Goal: Task Accomplishment & Management: Manage account settings

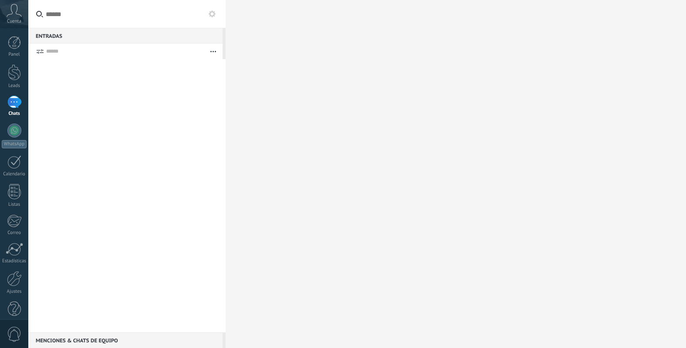
click at [10, 16] on icon at bounding box center [14, 10] width 15 height 13
click at [18, 46] on div at bounding box center [14, 42] width 13 height 13
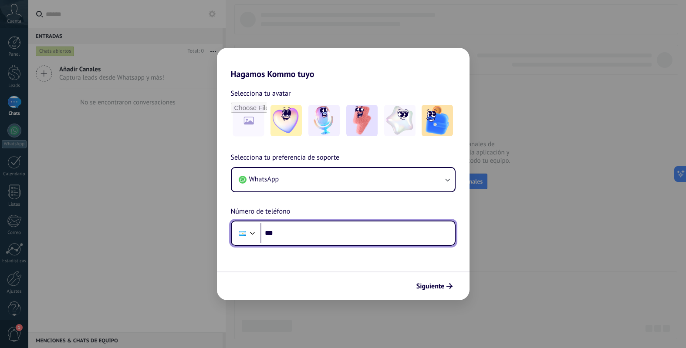
click at [298, 239] on input "***" at bounding box center [357, 233] width 194 height 20
click at [276, 231] on input "**********" at bounding box center [357, 233] width 194 height 20
type input "**********"
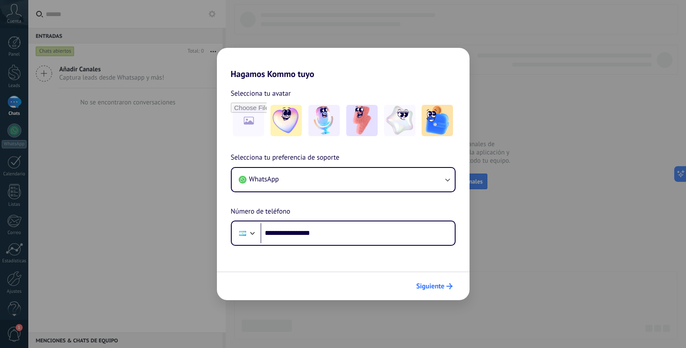
click at [445, 288] on span "Siguiente" at bounding box center [434, 286] width 36 height 6
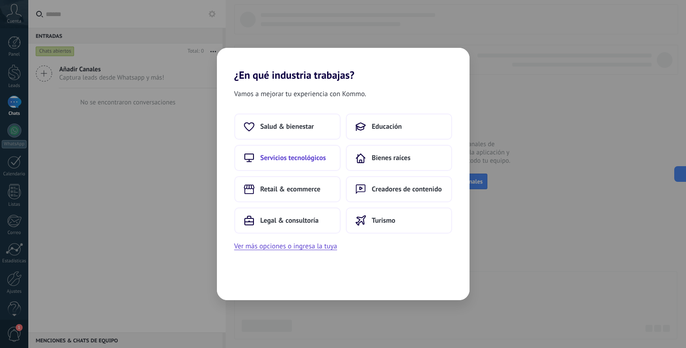
click at [325, 149] on button "Servicios tecnológicos" at bounding box center [287, 158] width 106 height 26
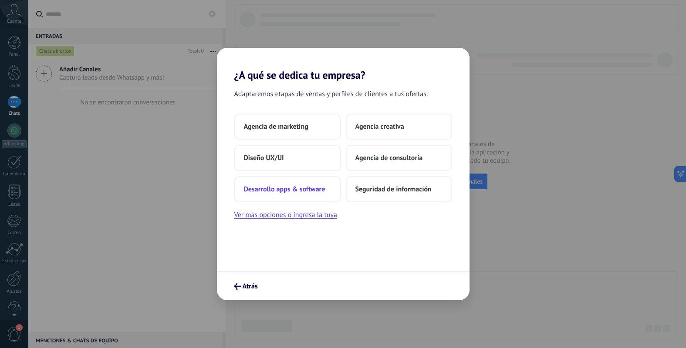
click at [297, 194] on button "Desarrollo apps & software" at bounding box center [287, 189] width 106 height 26
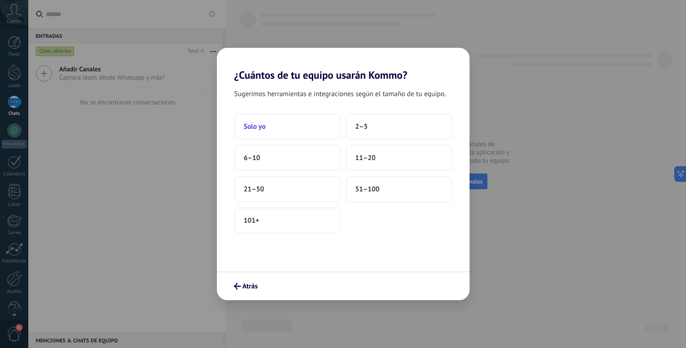
click at [306, 121] on button "Solo yo" at bounding box center [287, 127] width 106 height 26
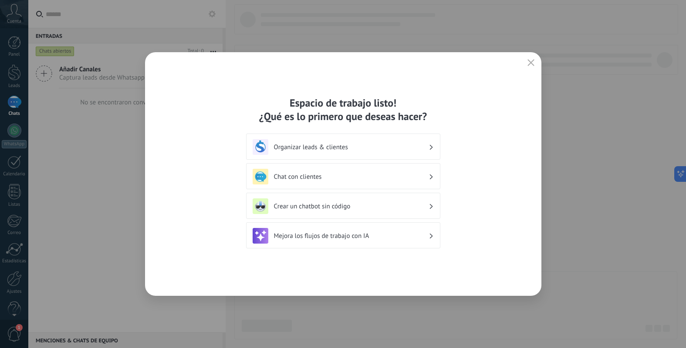
click at [394, 207] on h3 "Crear un chatbot sin código" at bounding box center [351, 206] width 155 height 8
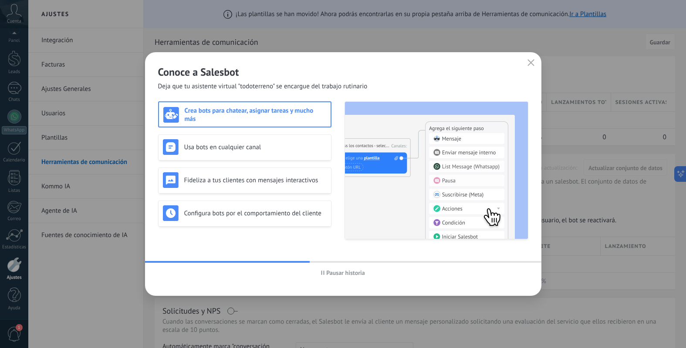
click at [360, 270] on span "Pausar historia" at bounding box center [345, 273] width 39 height 6
click at [357, 271] on span "Iniciar historia" at bounding box center [345, 273] width 37 height 6
click at [280, 145] on h3 "Usa bots en cualquier canal" at bounding box center [255, 147] width 142 height 8
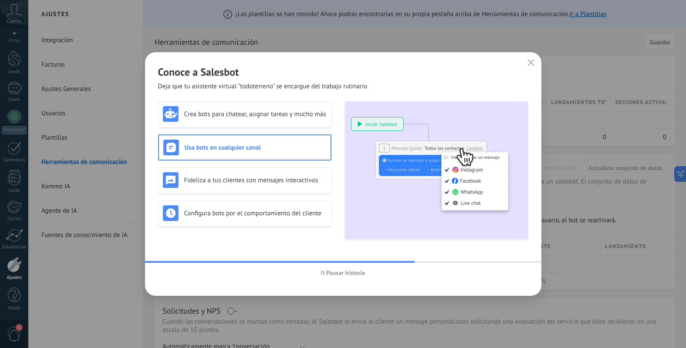
click at [338, 271] on span "Pausar historia" at bounding box center [345, 273] width 39 height 6
click at [290, 172] on div "Fideliza a tus clientes con mensajes interactivos" at bounding box center [244, 181] width 173 height 26
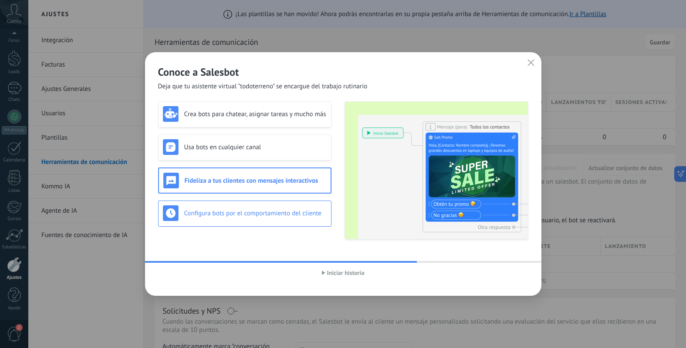
click at [293, 206] on div "Configura bots por el comportamiento del cliente" at bounding box center [245, 214] width 164 height 16
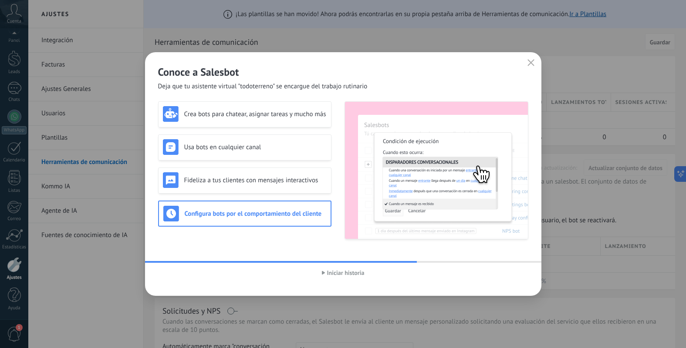
click at [529, 64] on use "button" at bounding box center [530, 62] width 7 height 7
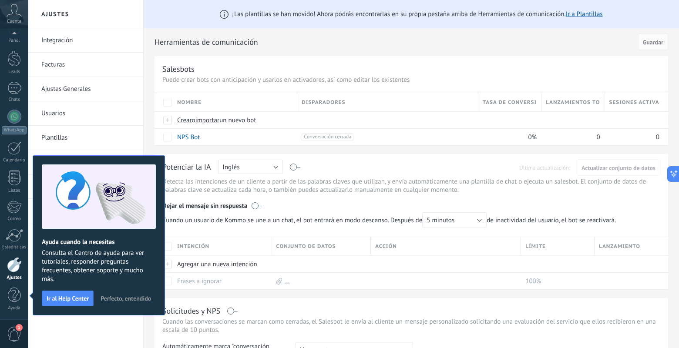
click at [125, 296] on span "Perfecto, entendido" at bounding box center [126, 299] width 51 height 6
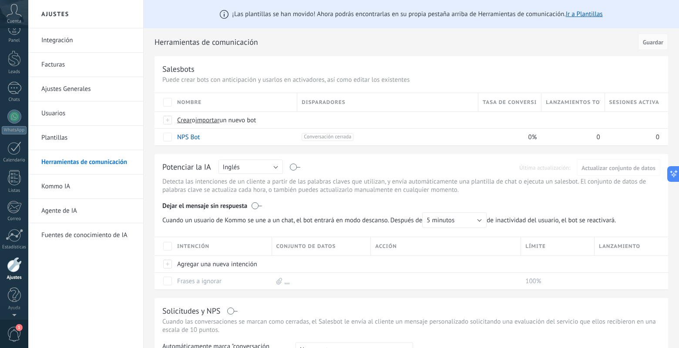
scroll to position [0, 0]
click at [13, 40] on div at bounding box center [14, 42] width 13 height 13
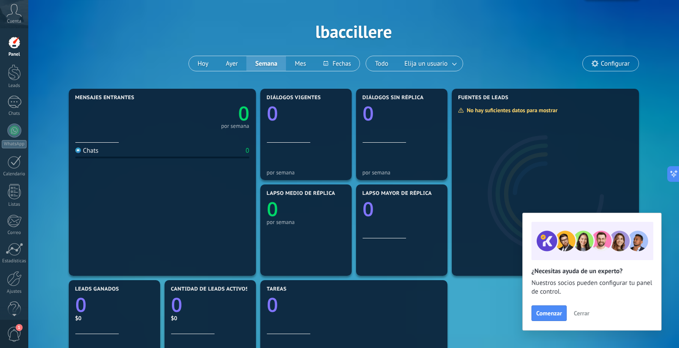
scroll to position [22, 0]
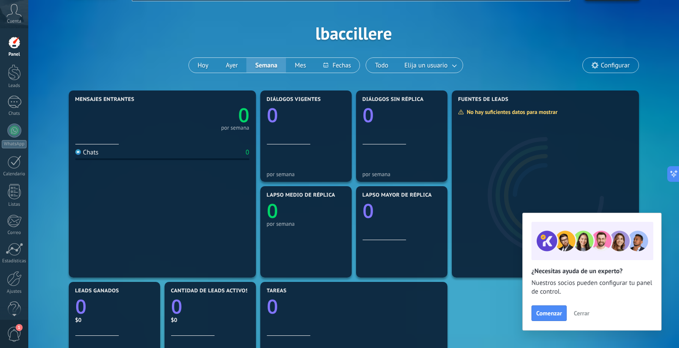
click at [586, 314] on span "Cerrar" at bounding box center [582, 313] width 16 height 6
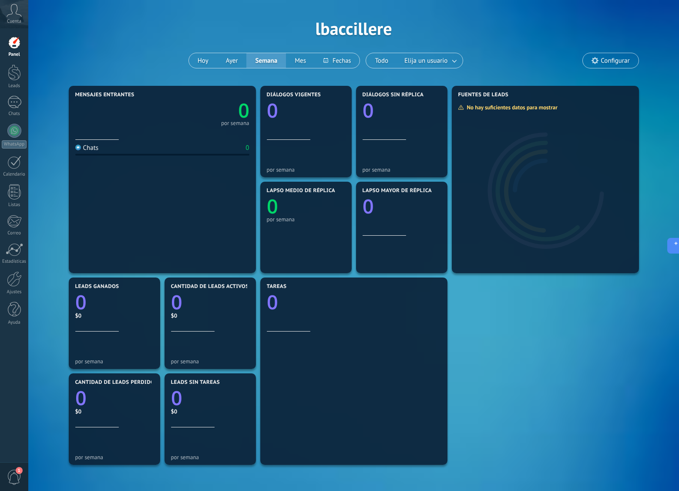
scroll to position [27, 0]
click at [457, 52] on div "Todo Elija un usuario" at bounding box center [415, 60] width 98 height 16
click at [451, 58] on link at bounding box center [455, 60] width 16 height 14
click at [452, 54] on link at bounding box center [455, 60] width 16 height 14
click at [606, 61] on span "Configurar" at bounding box center [615, 60] width 29 height 7
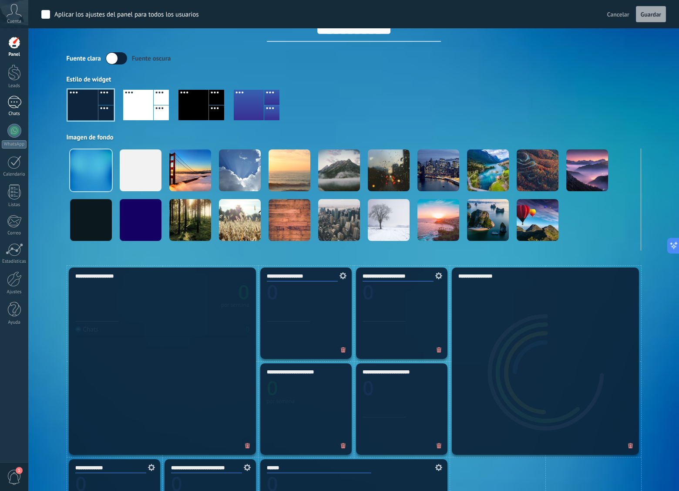
click at [10, 105] on div at bounding box center [14, 102] width 14 height 13
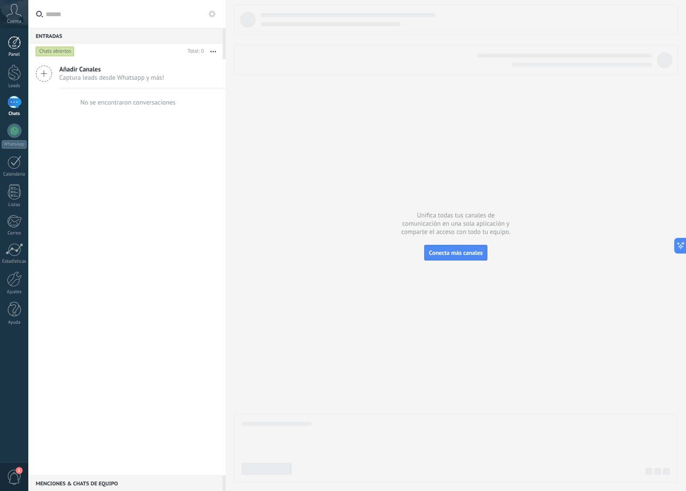
click at [13, 52] on div "Panel" at bounding box center [14, 55] width 25 height 6
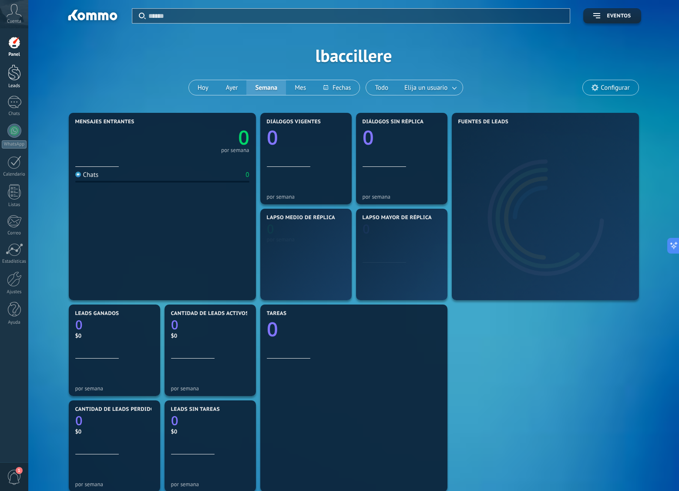
click at [13, 68] on div at bounding box center [14, 72] width 13 height 16
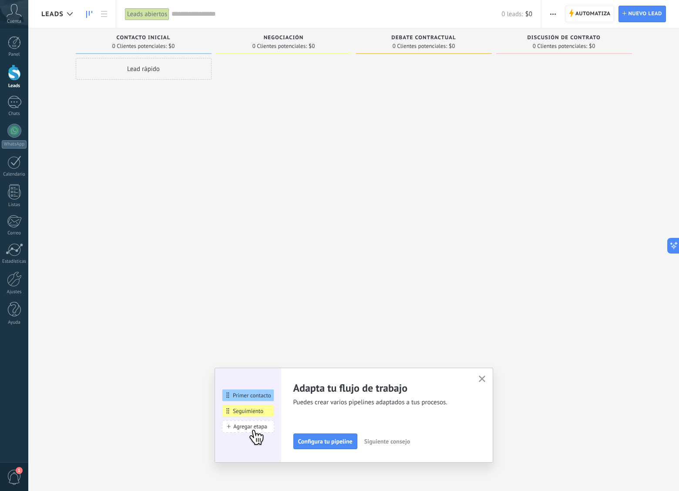
click at [481, 348] on button "button" at bounding box center [482, 379] width 11 height 12
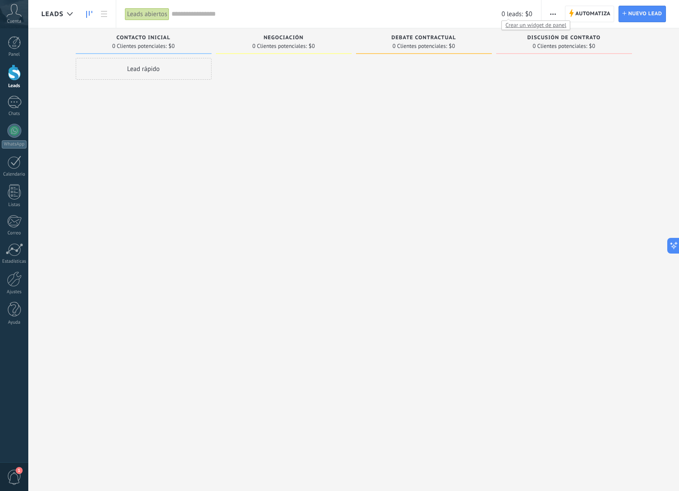
drag, startPoint x: 516, startPoint y: 11, endPoint x: 490, endPoint y: 10, distance: 26.6
click at [490, 10] on div "Leads abiertos Aplicar 0 leads: $0 Leads abiertos Mis leads Leads ganados Leads…" at bounding box center [329, 14] width 426 height 28
click at [91, 13] on use at bounding box center [89, 14] width 6 height 7
click at [100, 14] on link at bounding box center [104, 14] width 15 height 17
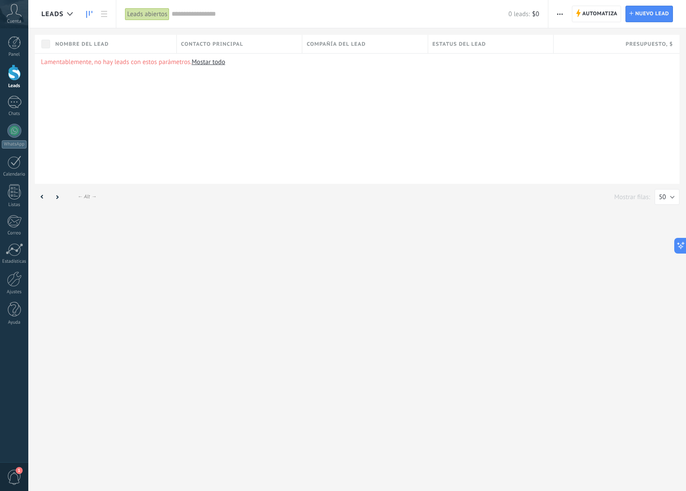
click at [89, 14] on use at bounding box center [89, 14] width 6 height 7
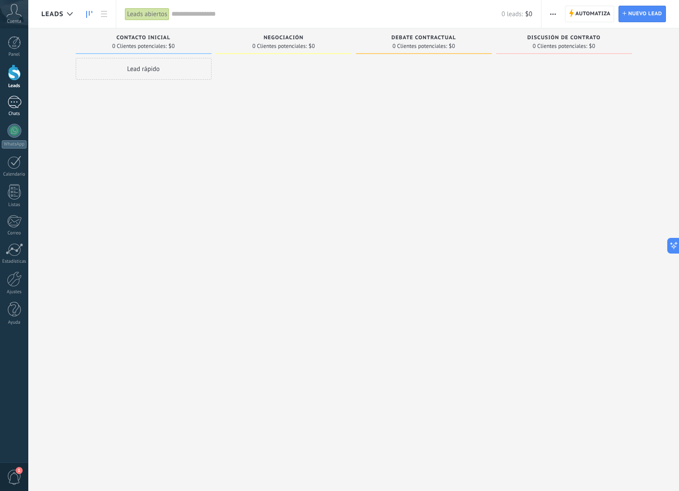
click at [20, 100] on div at bounding box center [14, 102] width 14 height 13
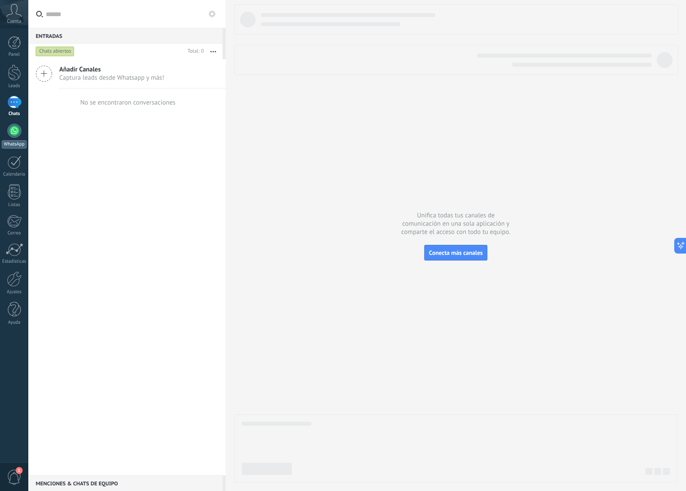
click at [17, 128] on div at bounding box center [14, 131] width 14 height 14
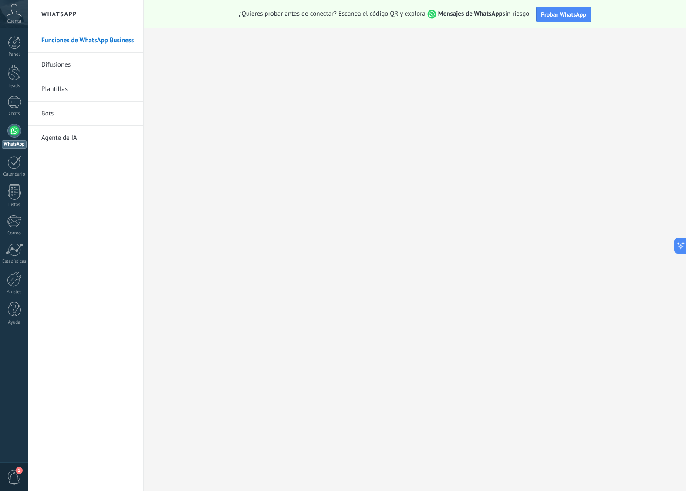
click at [104, 60] on link "Difusiones" at bounding box center [87, 65] width 93 height 24
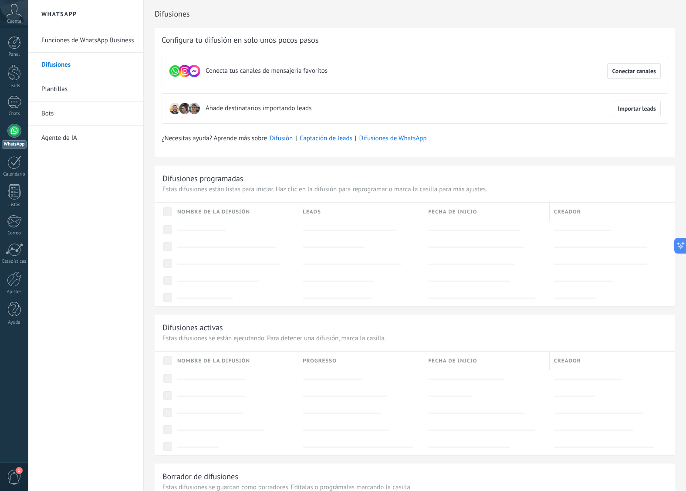
click at [103, 121] on link "Bots" at bounding box center [87, 113] width 93 height 24
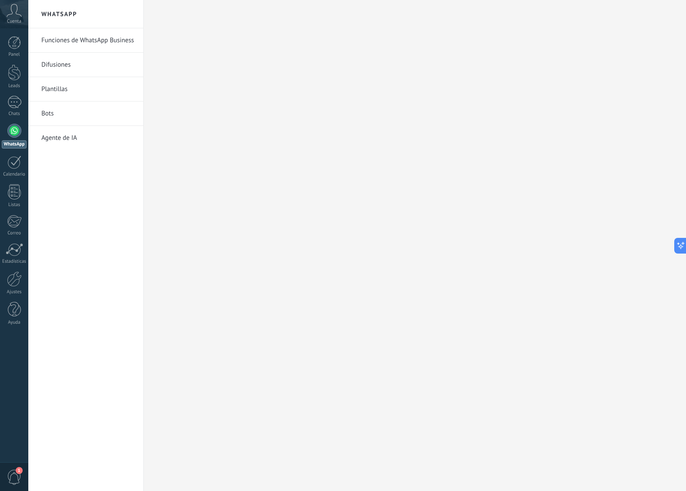
click at [54, 117] on link "Bots" at bounding box center [87, 113] width 93 height 24
click at [51, 114] on link "Bots" at bounding box center [87, 113] width 93 height 24
click at [63, 140] on link "Agente de IA" at bounding box center [87, 138] width 93 height 24
click at [68, 85] on link "Plantillas" at bounding box center [87, 89] width 93 height 24
click at [78, 68] on link "Difusiones" at bounding box center [87, 65] width 93 height 24
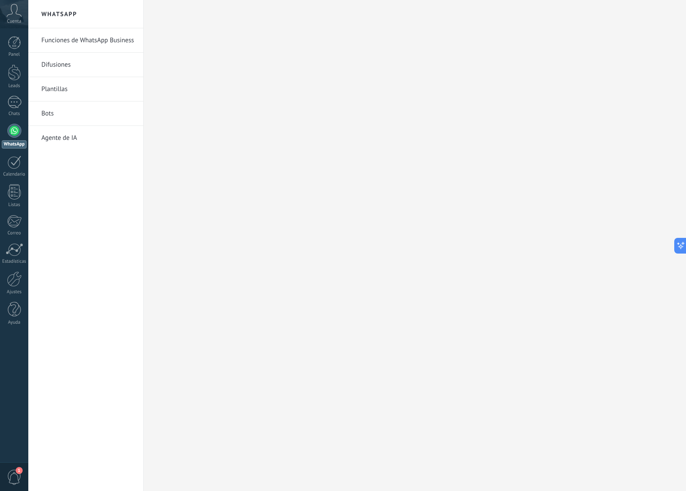
click at [98, 40] on link "Funciones de WhatsApp Business" at bounding box center [87, 40] width 93 height 24
click at [90, 36] on link "Funciones de WhatsApp Business" at bounding box center [87, 40] width 93 height 24
